Goal: Check status

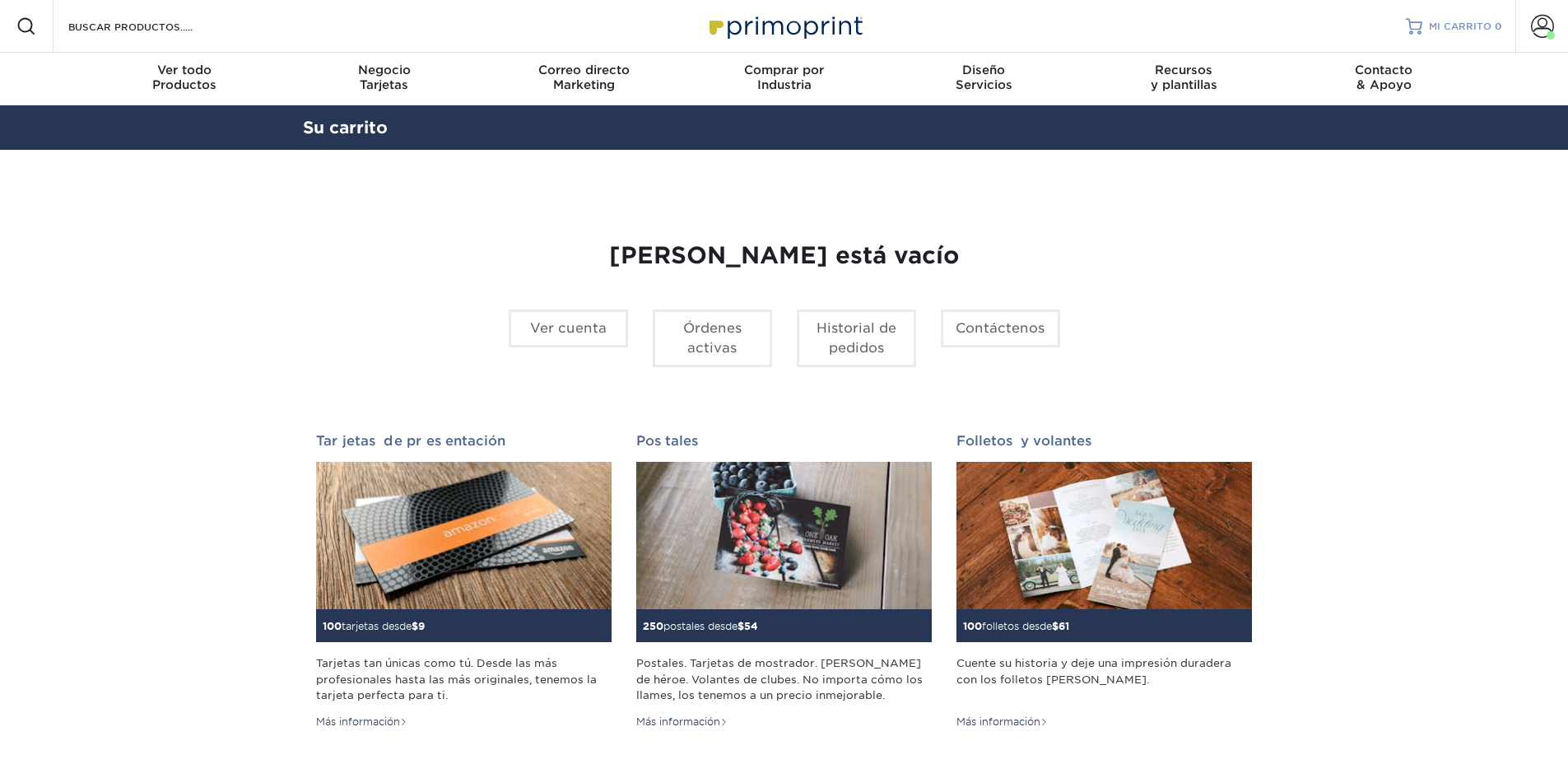
click at [1453, 21] on font "MI CARRITO" at bounding box center [1460, 25] width 62 height 11
click at [1537, 31] on span at bounding box center [1543, 26] width 23 height 23
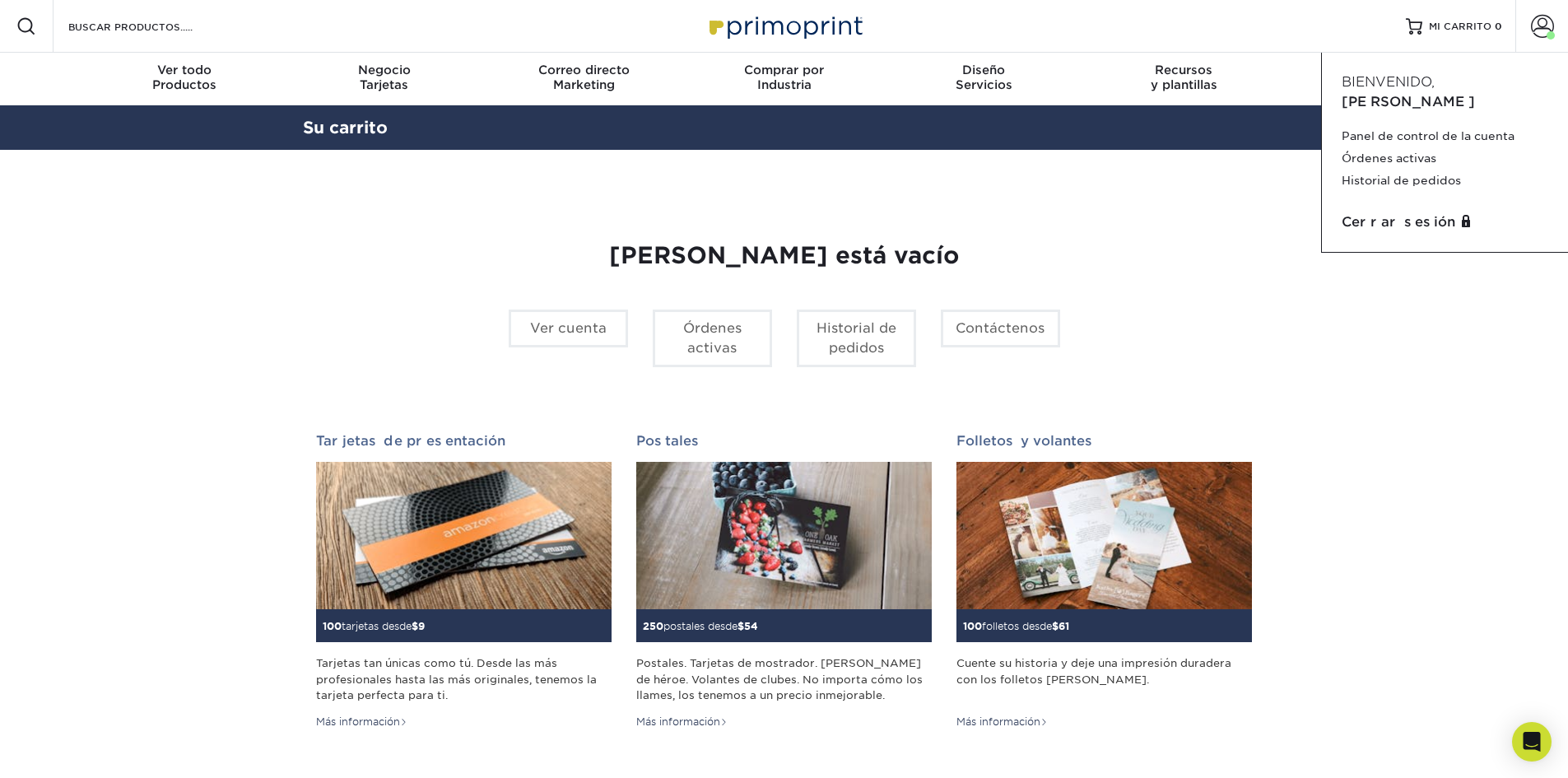
drag, startPoint x: 1423, startPoint y: 298, endPoint x: 1430, endPoint y: 250, distance: 48.5
click at [1423, 297] on section "YOUR CART Empty Cart Su carrito está vacío Ver cuenta Órdenes activas Historial…" at bounding box center [784, 531] width 1568 height 763
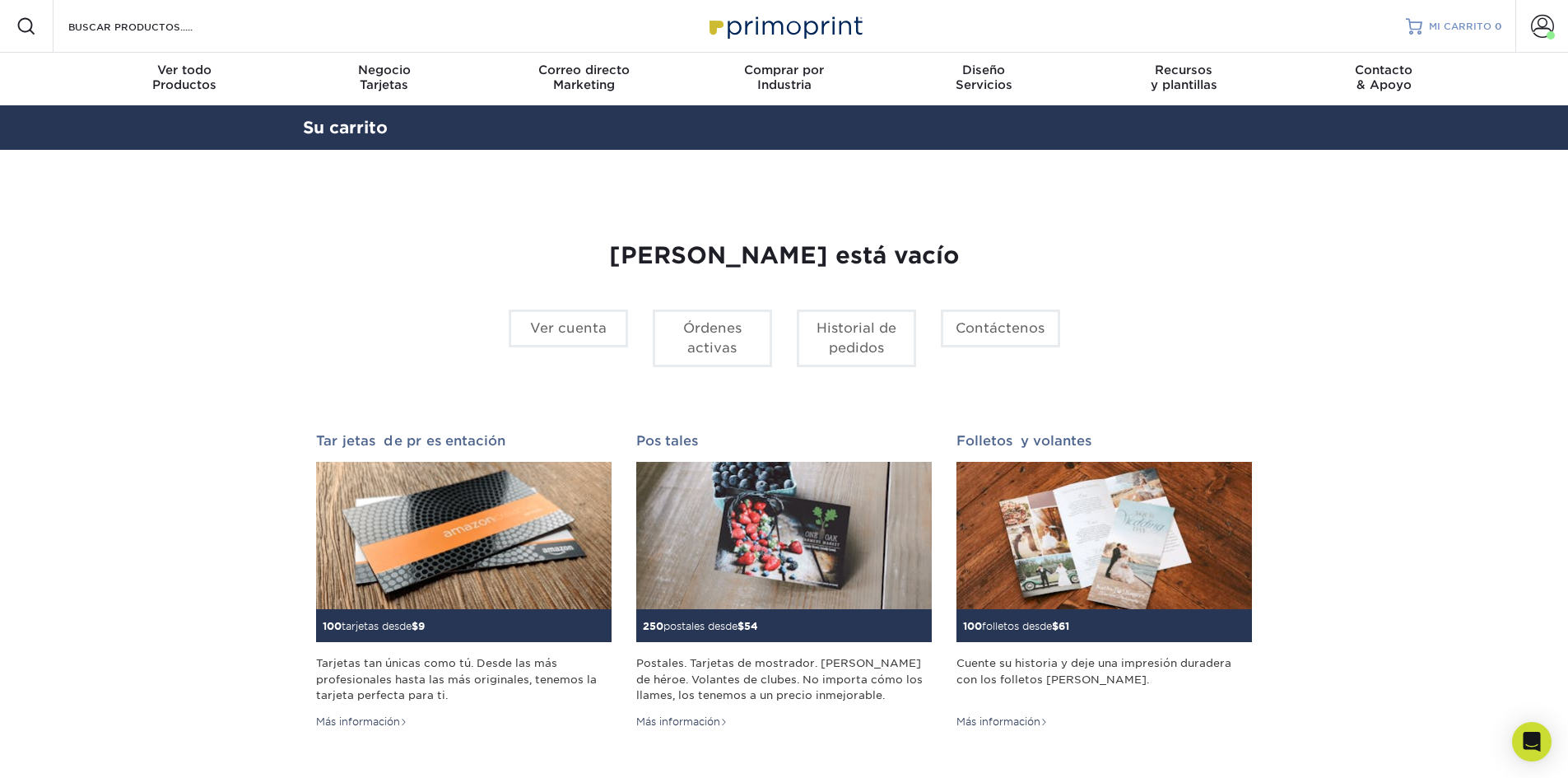
click at [1469, 29] on font "MI CARRITO" at bounding box center [1460, 25] width 62 height 11
click at [710, 343] on font "Órdenes activas" at bounding box center [712, 338] width 58 height 35
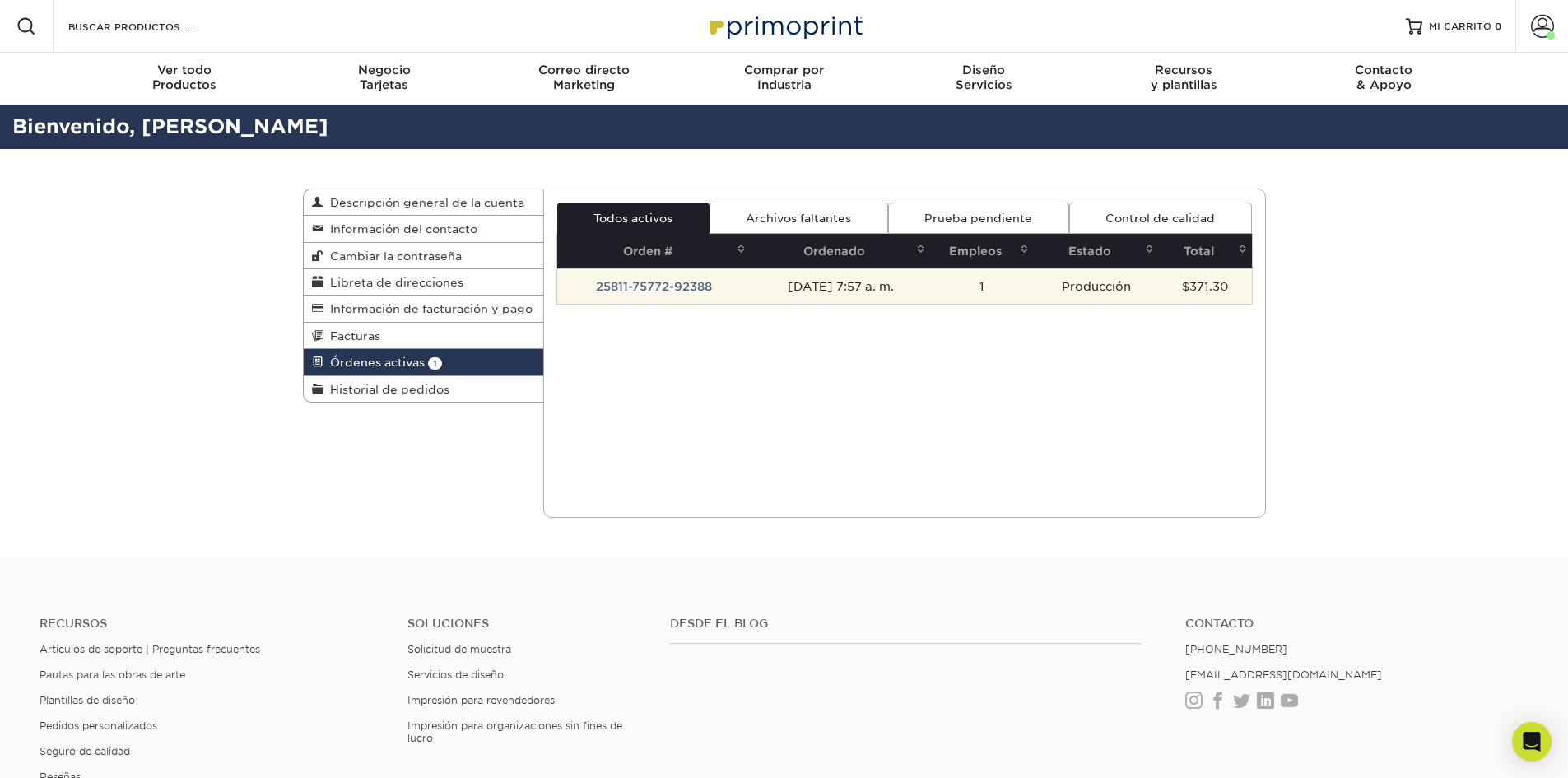
click at [778, 286] on td "08/11/2025 7:57 a. m." at bounding box center [840, 286] width 179 height 35
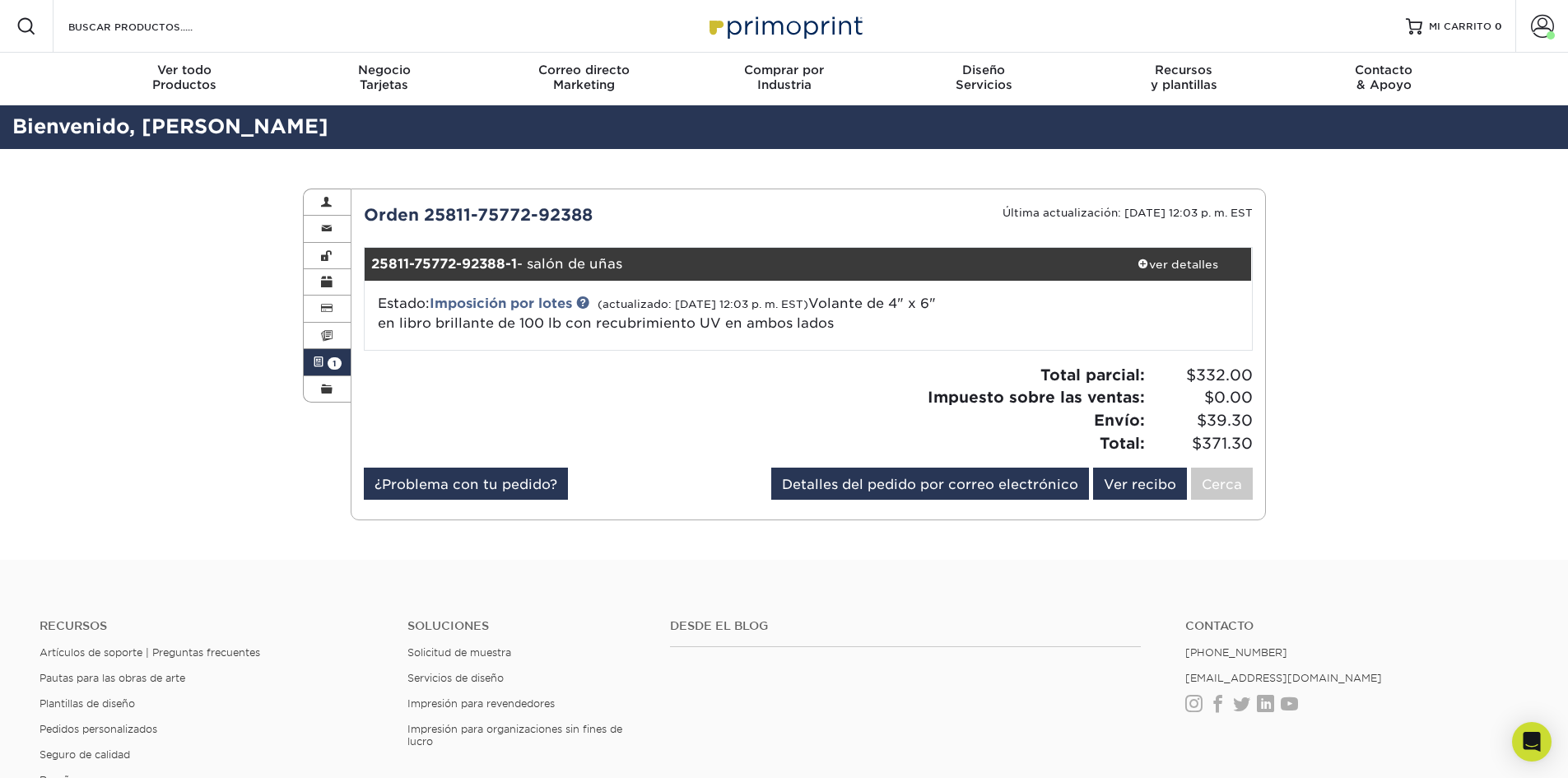
drag, startPoint x: 776, startPoint y: 334, endPoint x: 637, endPoint y: 403, distance: 155.2
click at [636, 402] on div at bounding box center [580, 416] width 457 height 104
click at [325, 364] on link "Órdenes activas 1" at bounding box center [328, 362] width 47 height 26
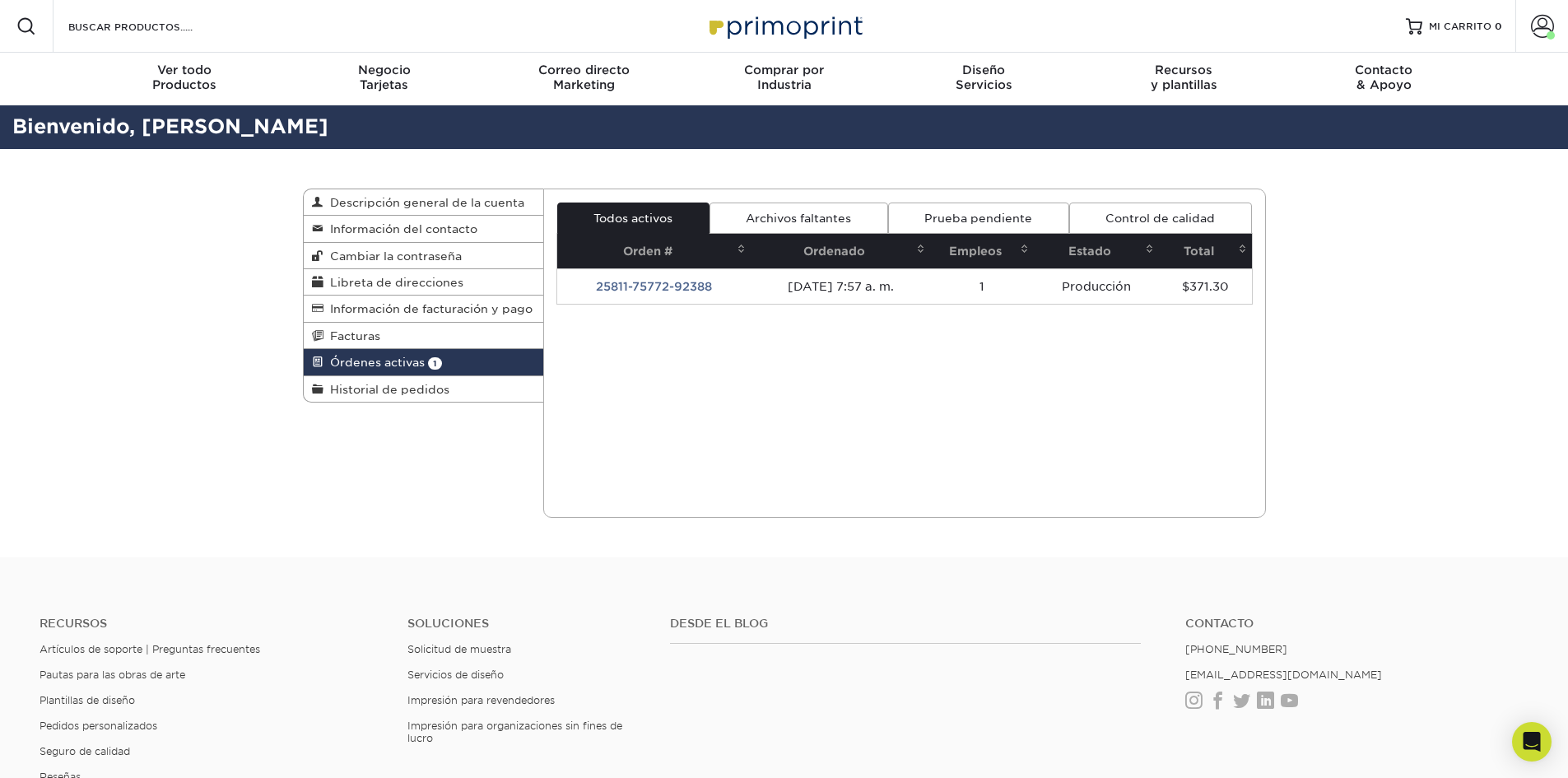
click at [822, 222] on font "Archivos faltantes" at bounding box center [798, 218] width 105 height 13
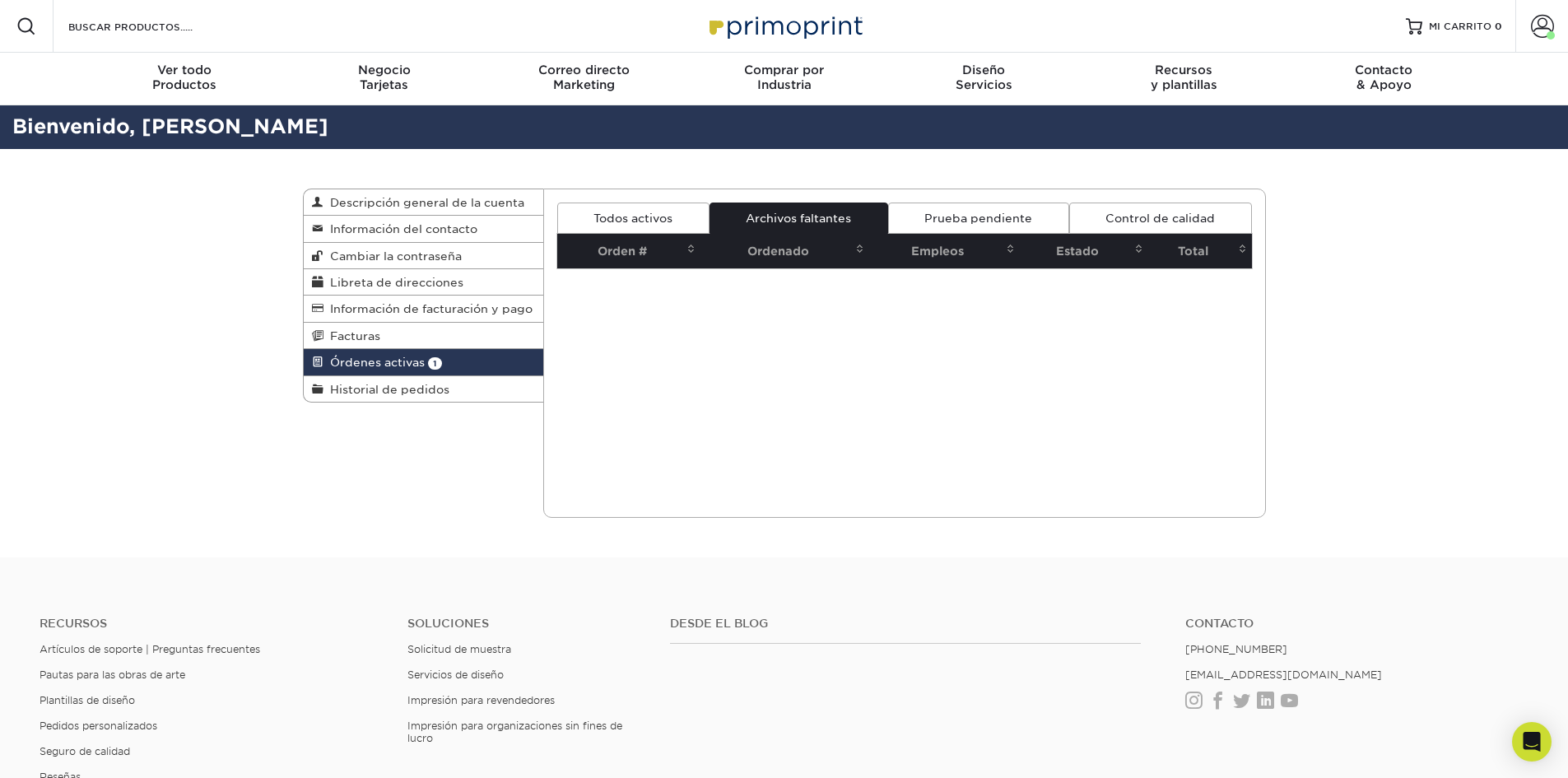
click at [976, 224] on font "Prueba pendiente" at bounding box center [978, 218] width 108 height 13
click at [1138, 218] on font "Control de calidad" at bounding box center [1160, 218] width 110 height 13
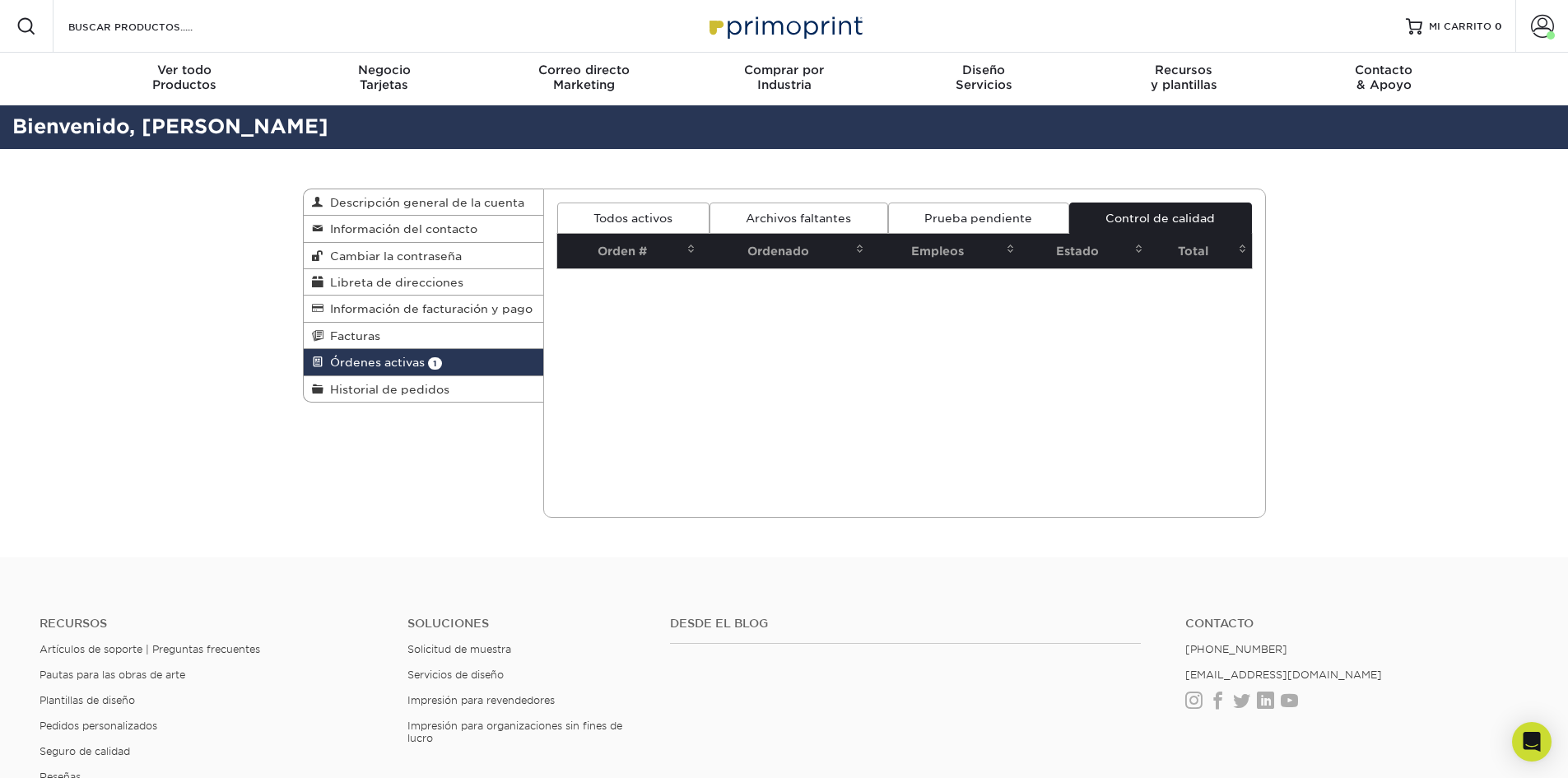
click at [625, 219] on font "Todos activos" at bounding box center [633, 218] width 79 height 13
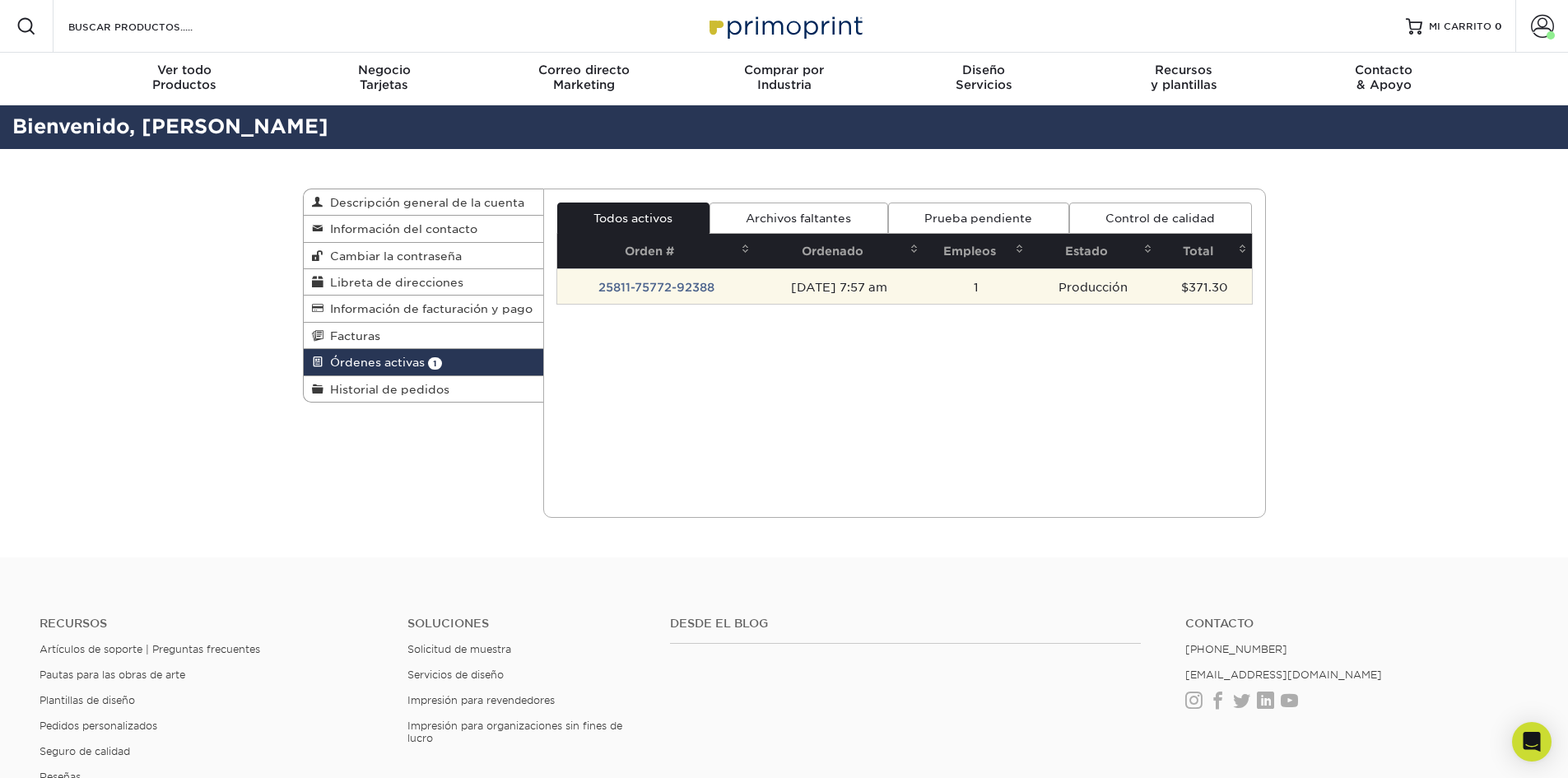
click at [874, 284] on font "08/11/2025 7:57 am" at bounding box center [839, 286] width 97 height 13
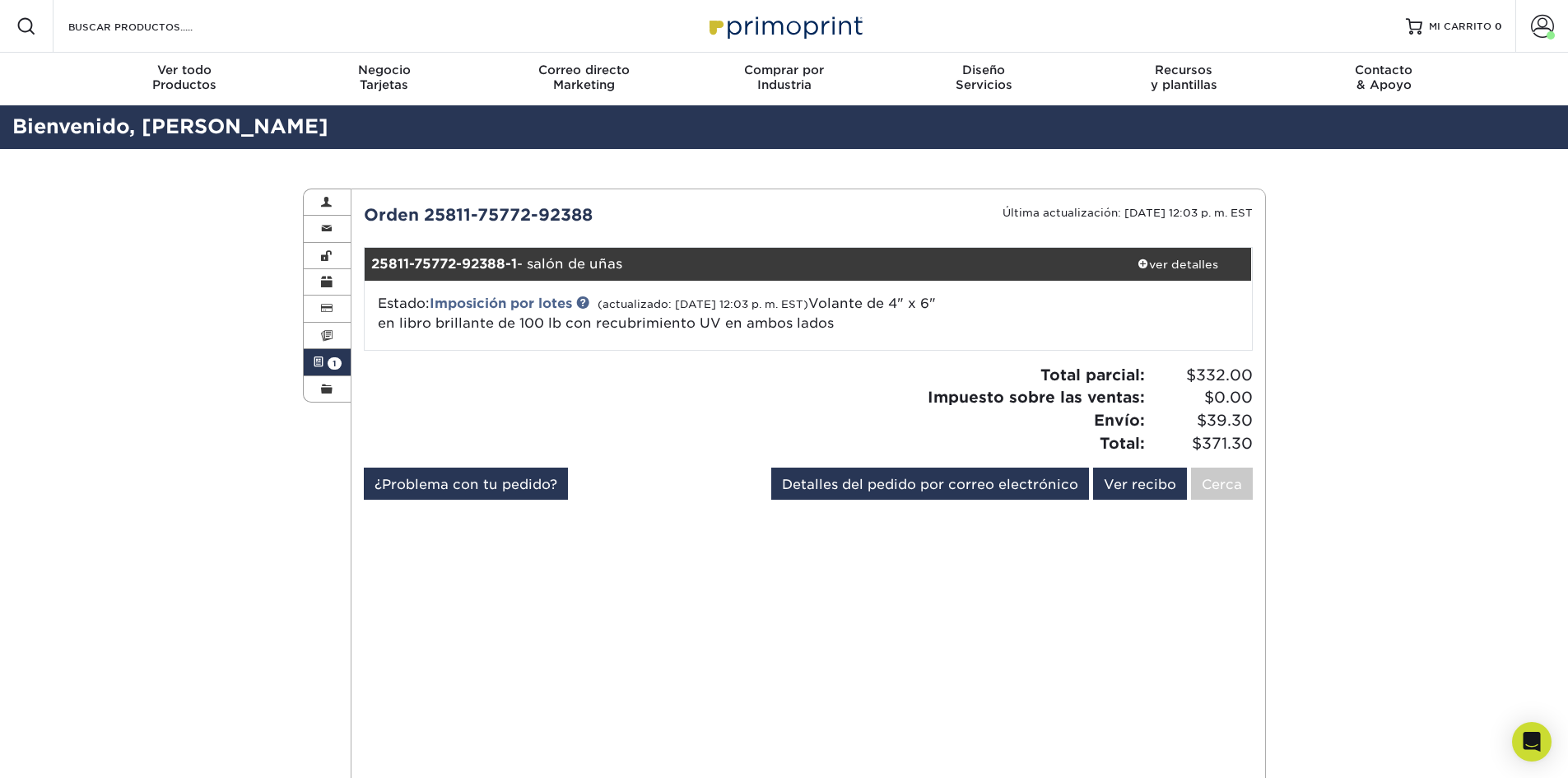
click at [315, 356] on span at bounding box center [318, 362] width 11 height 13
